Goal: Task Accomplishment & Management: Complete application form

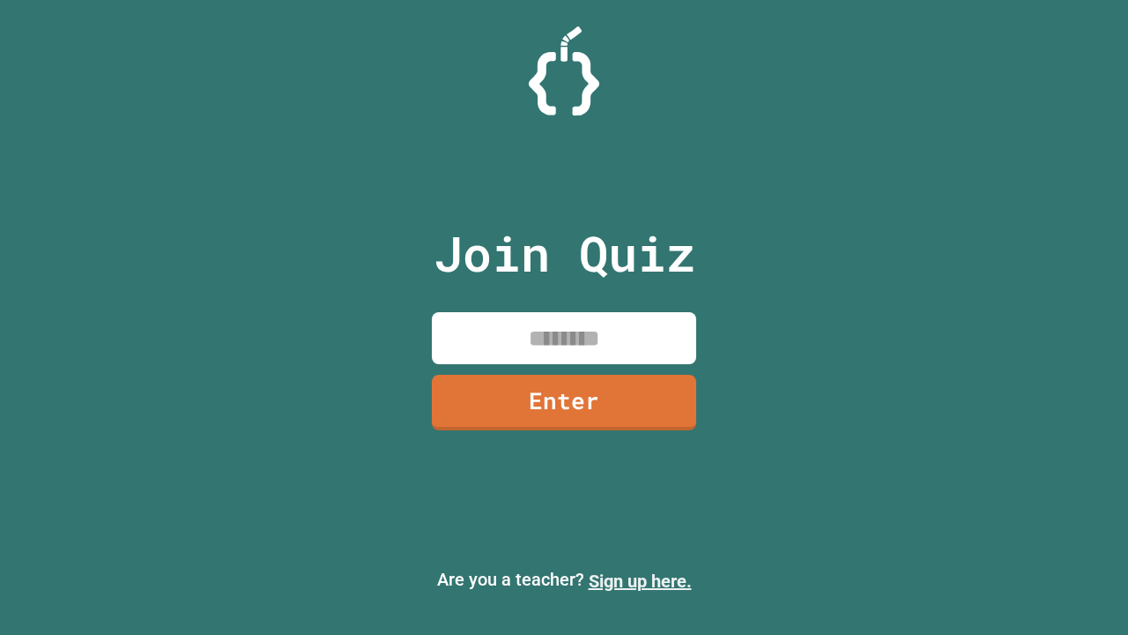
click at [640, 581] on link "Sign up here." at bounding box center [640, 580] width 103 height 21
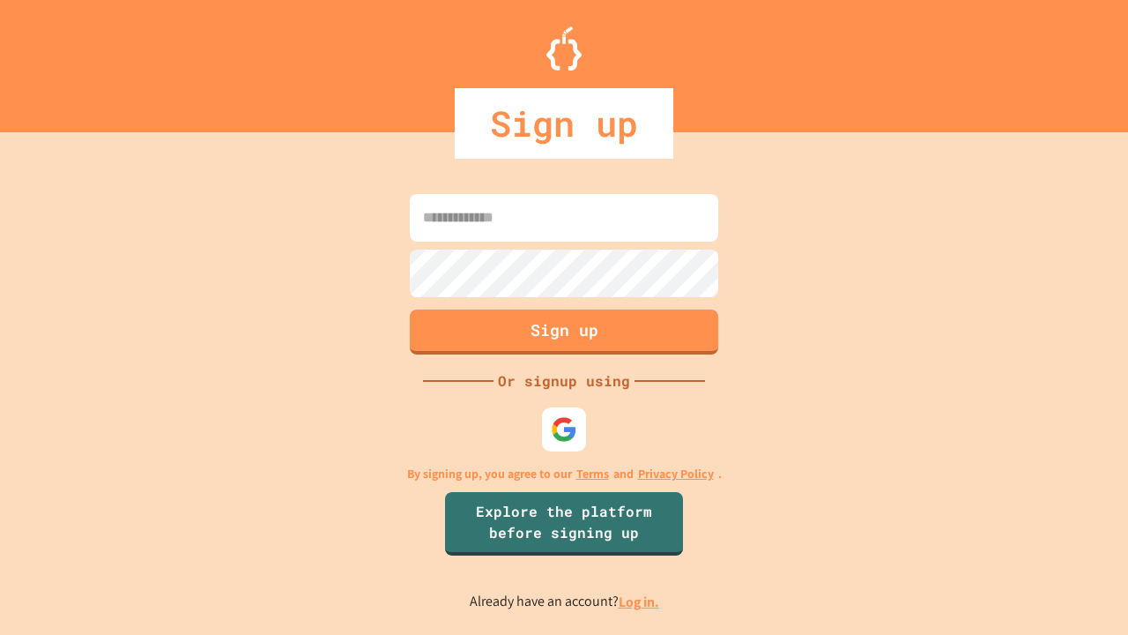
click at [640, 601] on link "Log in." at bounding box center [639, 601] width 41 height 19
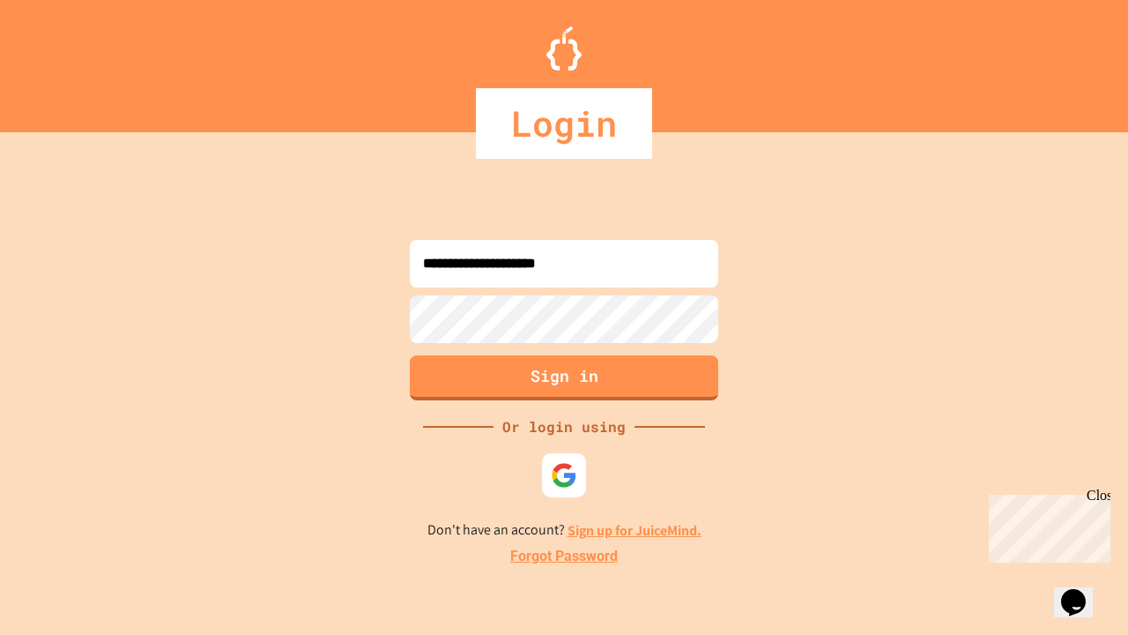
type input "**********"
